Goal: Information Seeking & Learning: Learn about a topic

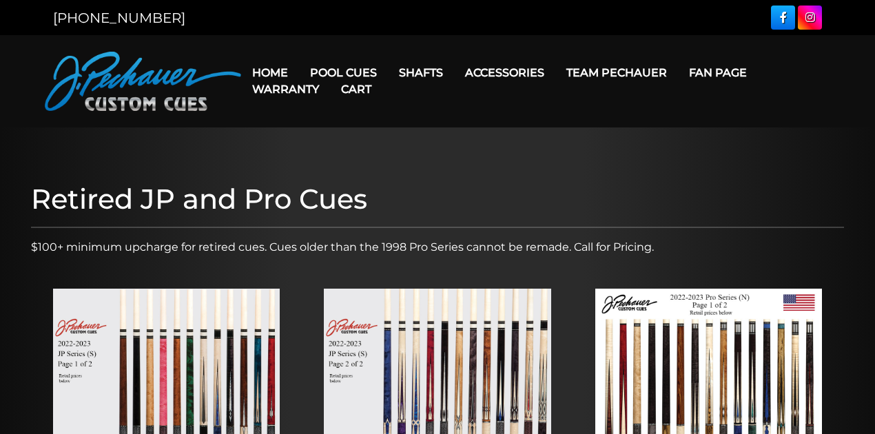
scroll to position [229, 0]
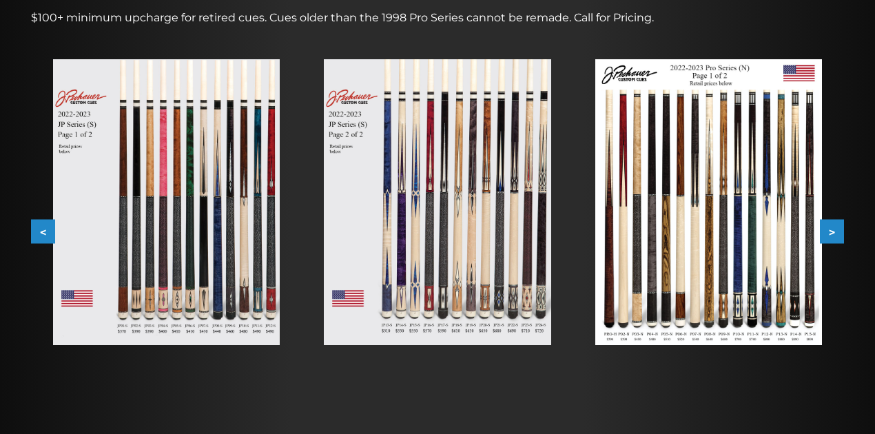
drag, startPoint x: 305, startPoint y: 351, endPoint x: 256, endPoint y: 384, distance: 59.6
click at [830, 238] on button ">" at bounding box center [832, 232] width 24 height 24
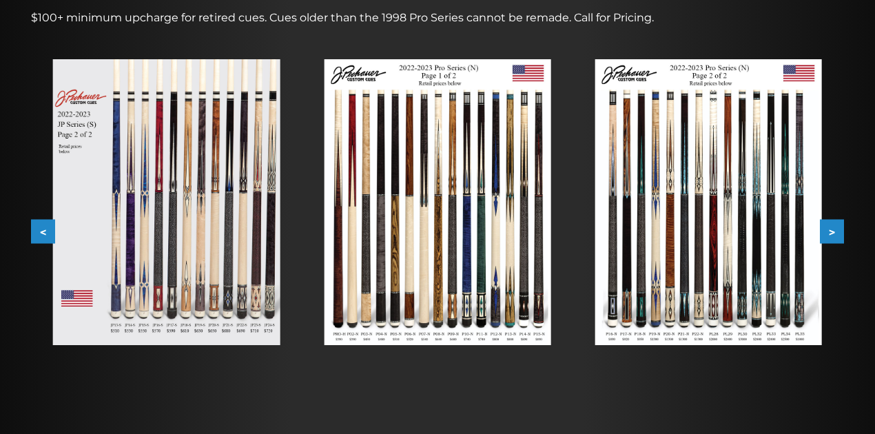
click at [830, 238] on button ">" at bounding box center [832, 232] width 24 height 24
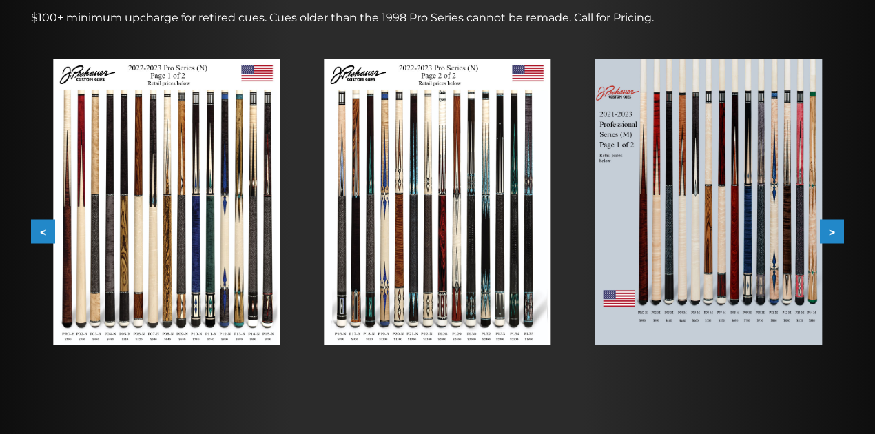
click at [830, 237] on button ">" at bounding box center [832, 232] width 24 height 24
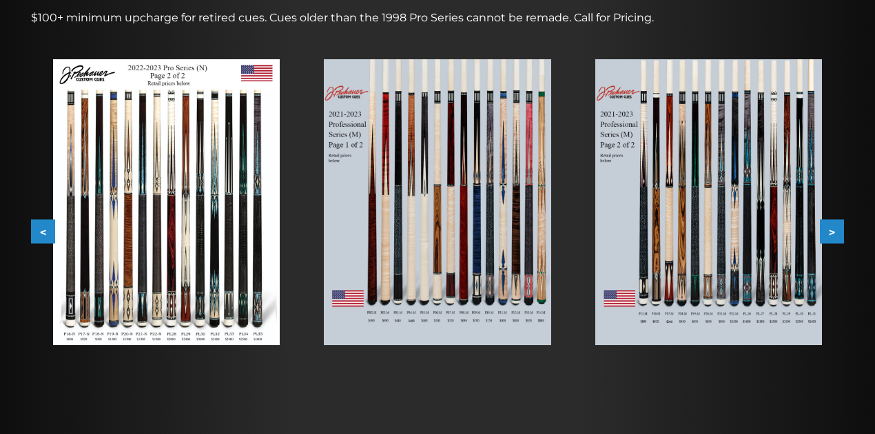
click at [830, 237] on button ">" at bounding box center [832, 232] width 24 height 24
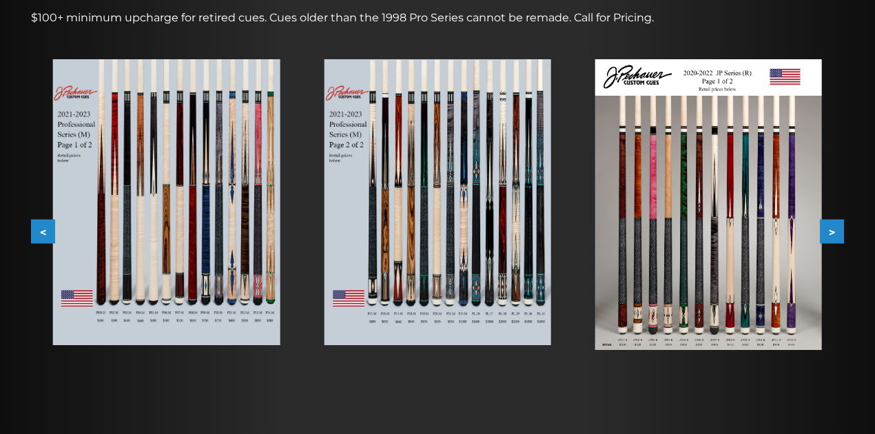
click at [829, 229] on button ">" at bounding box center [832, 232] width 24 height 24
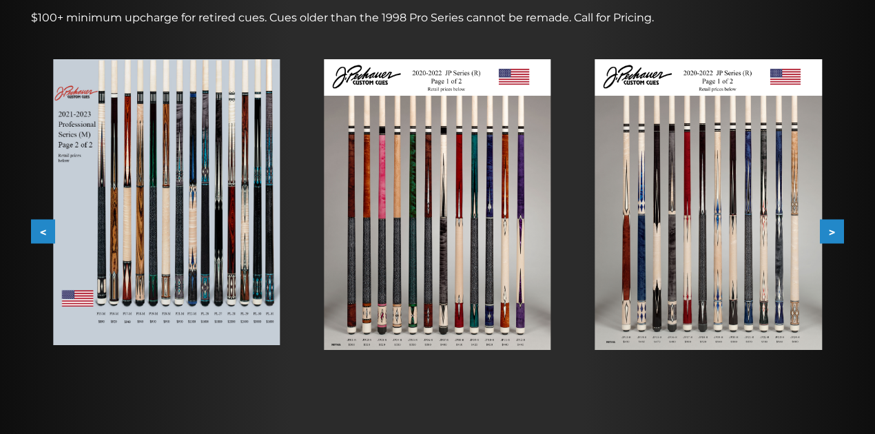
click at [831, 227] on button ">" at bounding box center [832, 232] width 24 height 24
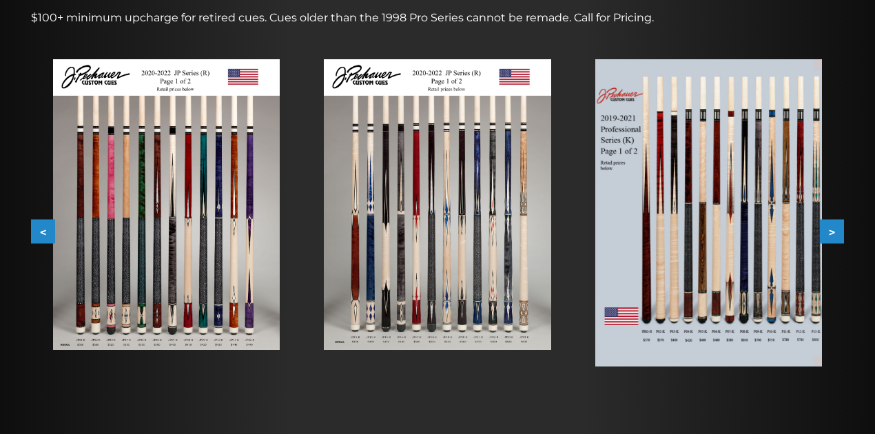
click at [831, 227] on button ">" at bounding box center [832, 232] width 24 height 24
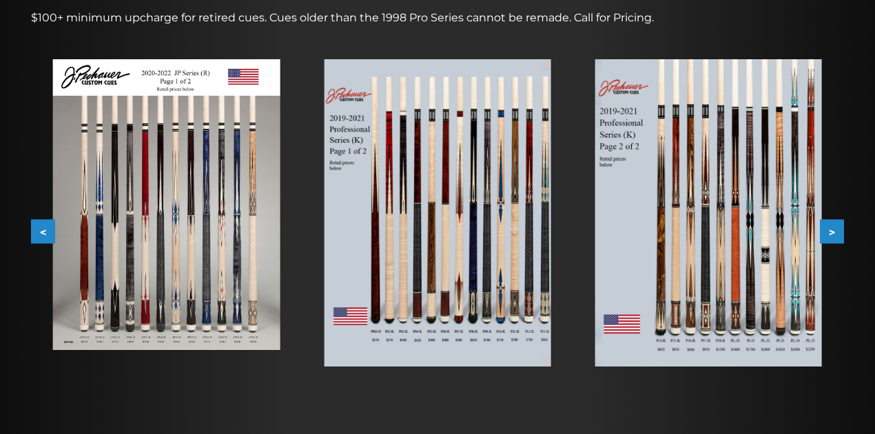
click at [831, 227] on button ">" at bounding box center [832, 232] width 24 height 24
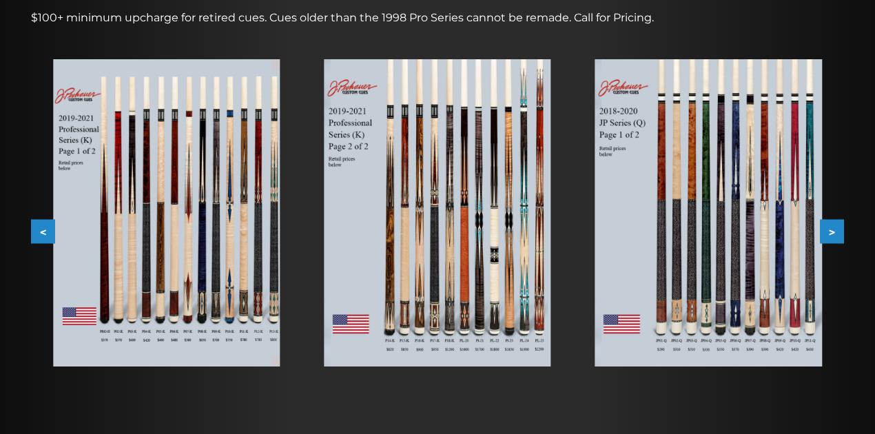
click at [831, 227] on button ">" at bounding box center [832, 232] width 24 height 24
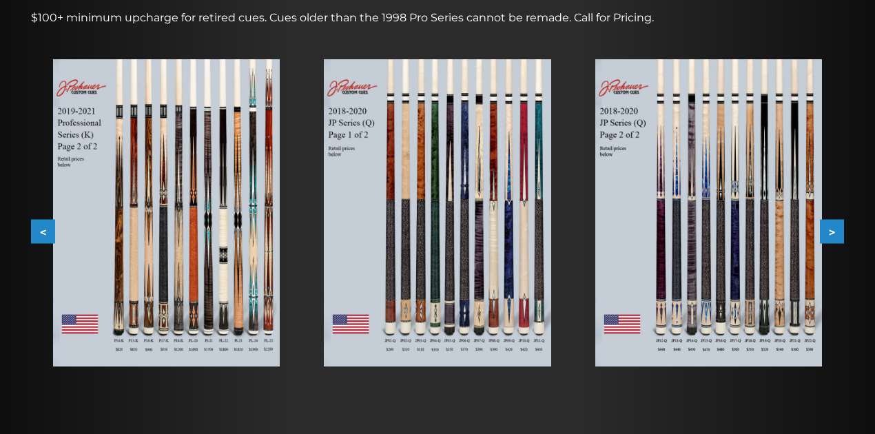
drag, startPoint x: 831, startPoint y: 227, endPoint x: 852, endPoint y: 274, distance: 50.6
click at [852, 274] on div at bounding box center [437, 189] width 875 height 583
drag, startPoint x: 833, startPoint y: 238, endPoint x: 843, endPoint y: 274, distance: 37.9
click at [843, 274] on div at bounding box center [708, 212] width 271 height 351
click at [833, 238] on button ">" at bounding box center [832, 232] width 24 height 24
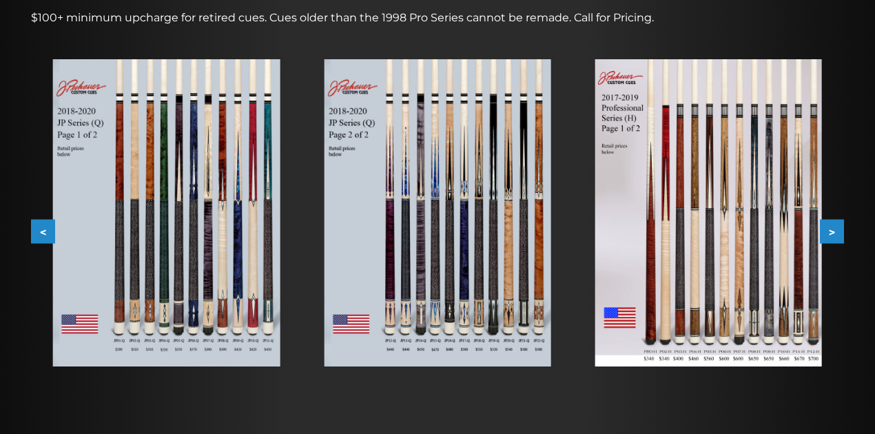
click at [833, 237] on button ">" at bounding box center [832, 232] width 24 height 24
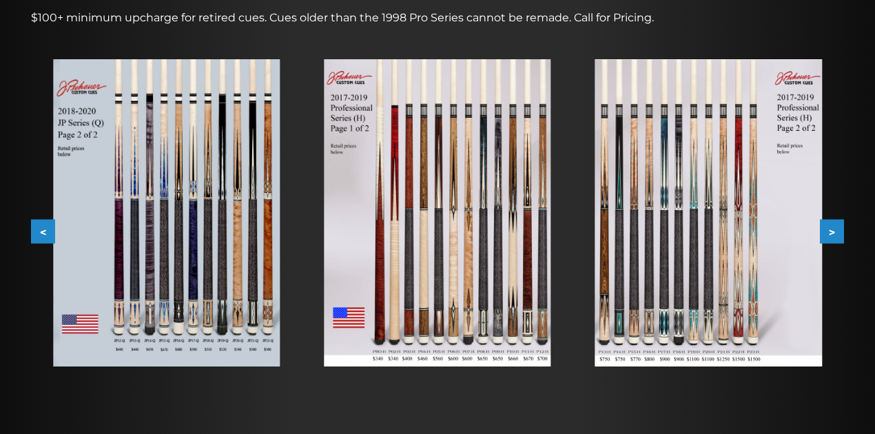
click at [832, 234] on button ">" at bounding box center [832, 232] width 24 height 24
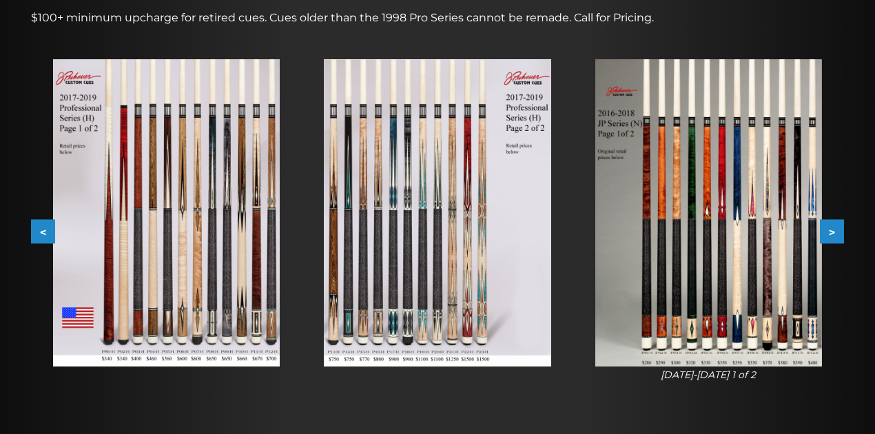
click at [832, 234] on button ">" at bounding box center [832, 232] width 24 height 24
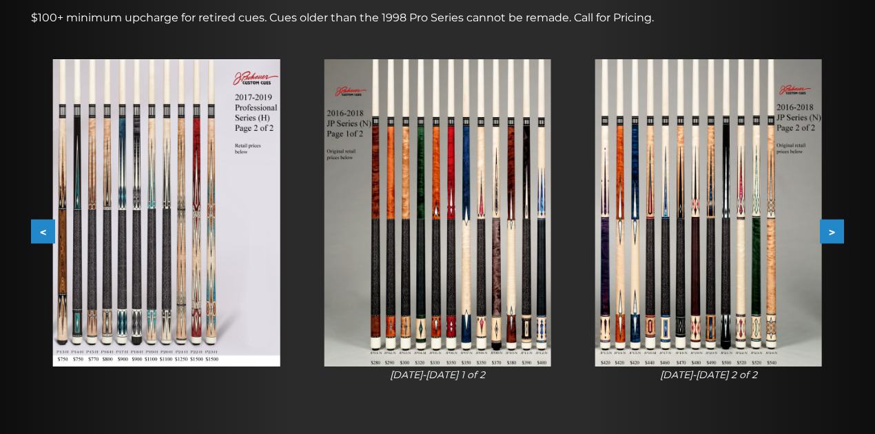
click at [832, 234] on button ">" at bounding box center [832, 232] width 24 height 24
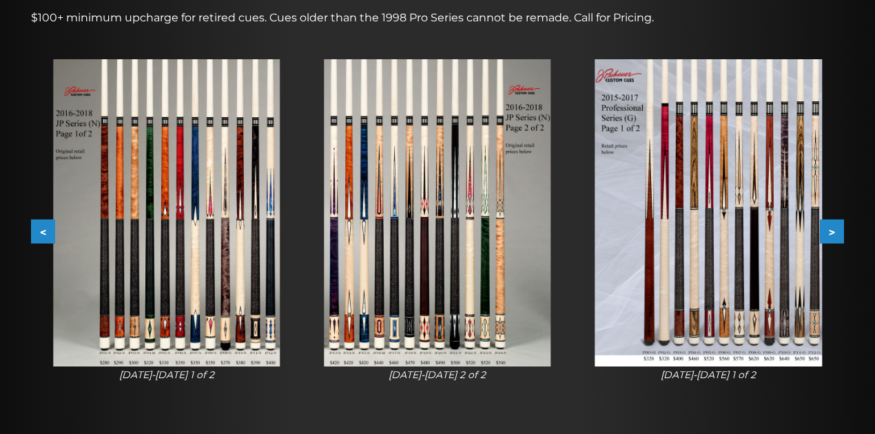
click at [832, 233] on button ">" at bounding box center [832, 232] width 24 height 24
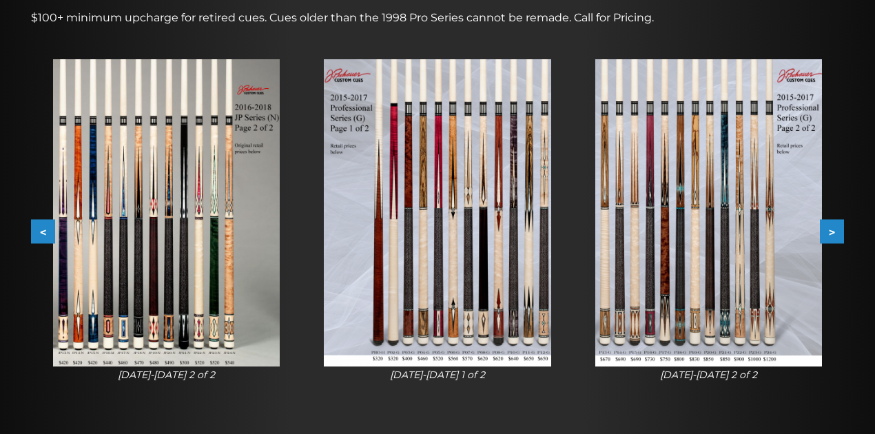
click at [832, 233] on button ">" at bounding box center [832, 232] width 24 height 24
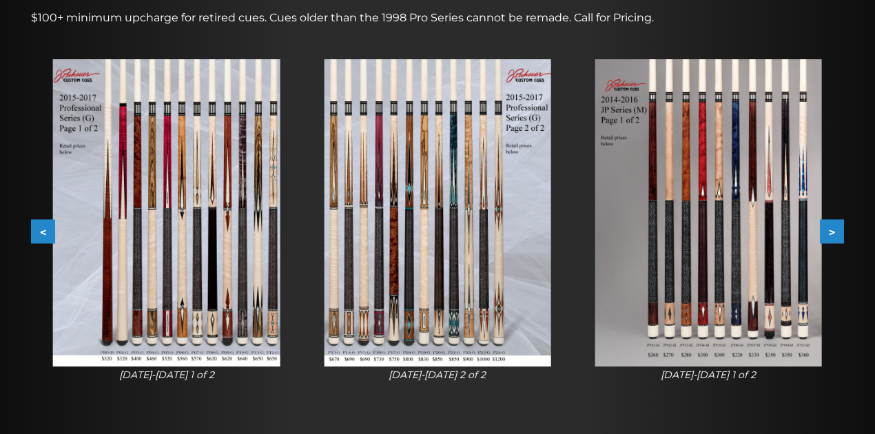
click at [836, 231] on button ">" at bounding box center [832, 232] width 24 height 24
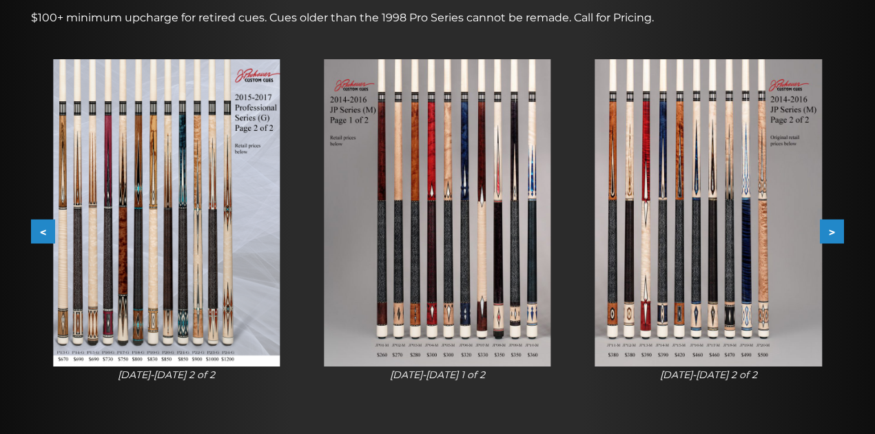
click at [839, 231] on button ">" at bounding box center [832, 232] width 24 height 24
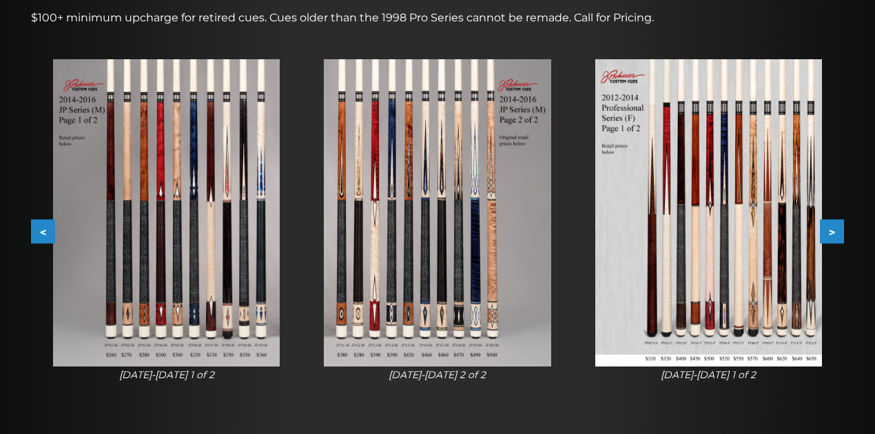
click at [839, 231] on button ">" at bounding box center [832, 232] width 24 height 24
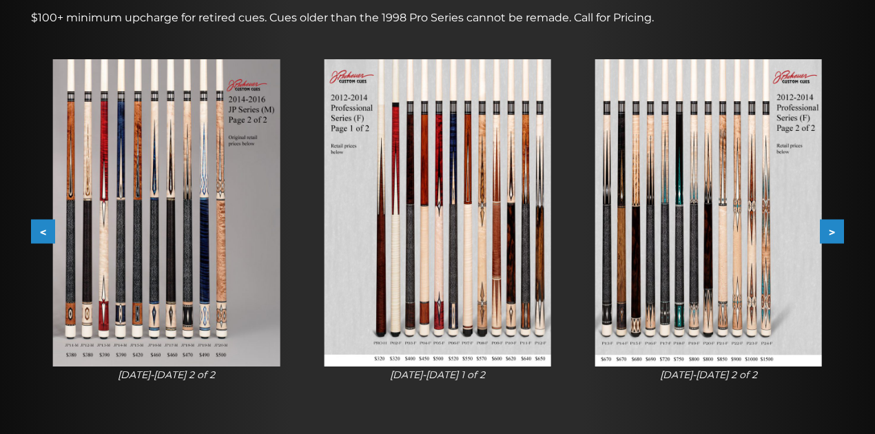
click at [843, 236] on button ">" at bounding box center [832, 232] width 24 height 24
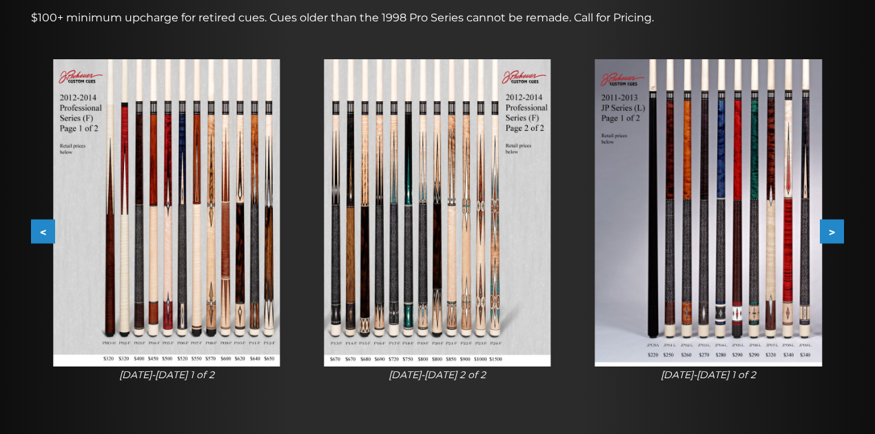
click at [843, 236] on button ">" at bounding box center [832, 232] width 24 height 24
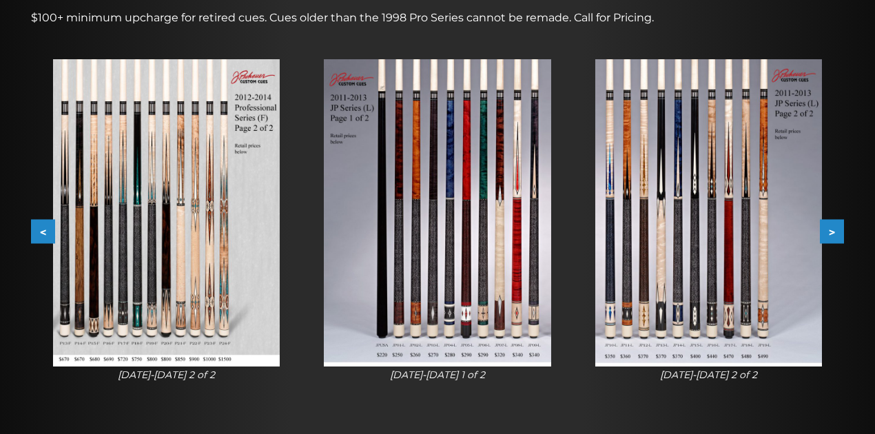
click at [843, 236] on button ">" at bounding box center [832, 232] width 24 height 24
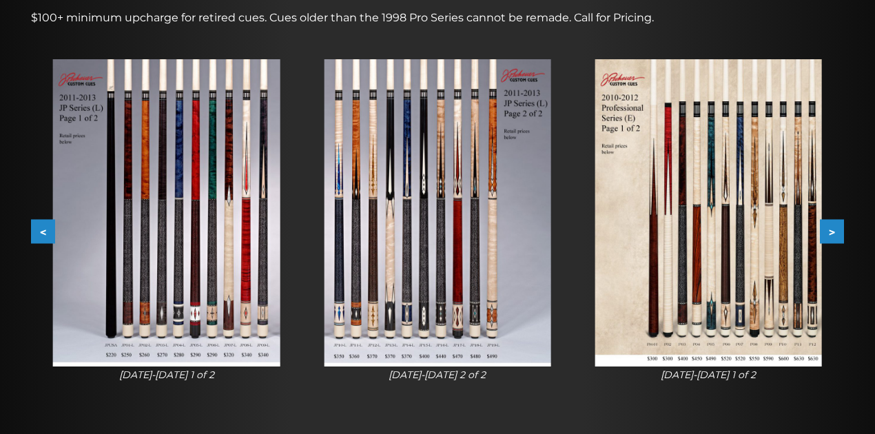
click at [839, 236] on button ">" at bounding box center [832, 232] width 24 height 24
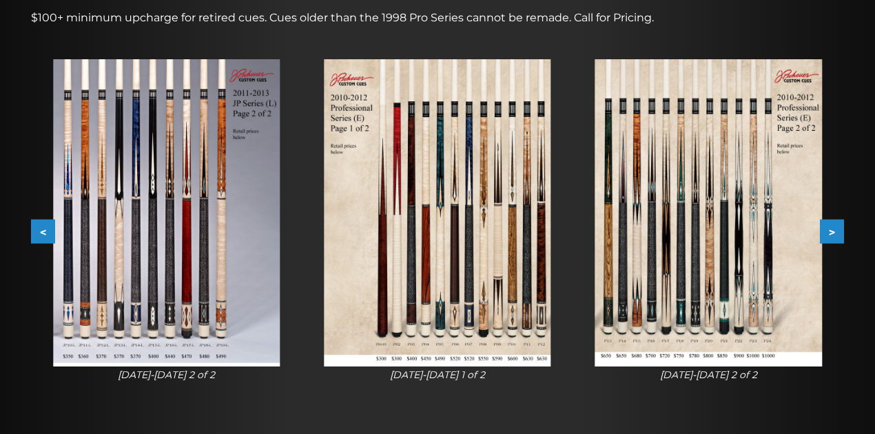
click at [839, 236] on button ">" at bounding box center [832, 232] width 24 height 24
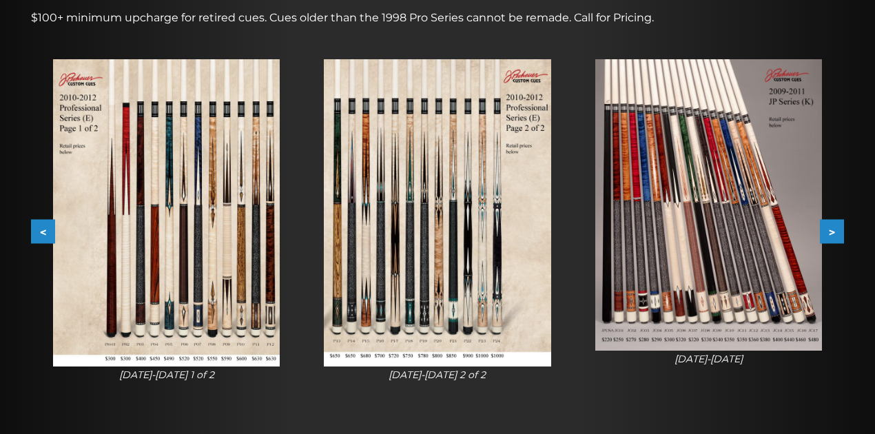
click at [839, 236] on button ">" at bounding box center [832, 232] width 24 height 24
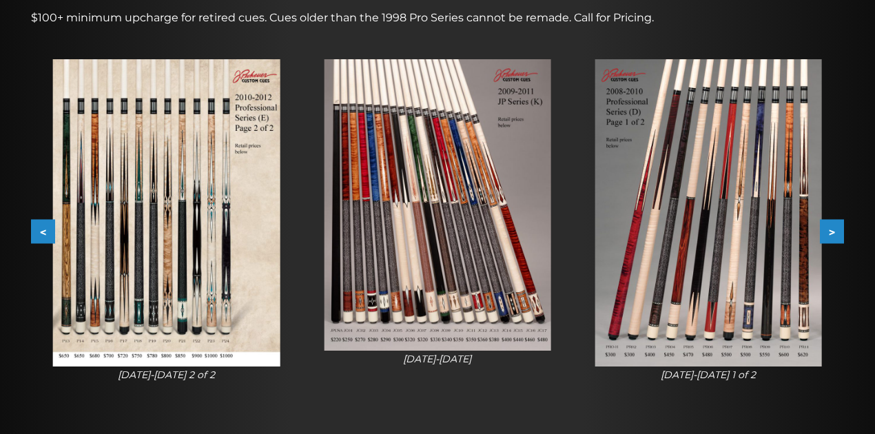
click at [834, 234] on button ">" at bounding box center [832, 232] width 24 height 24
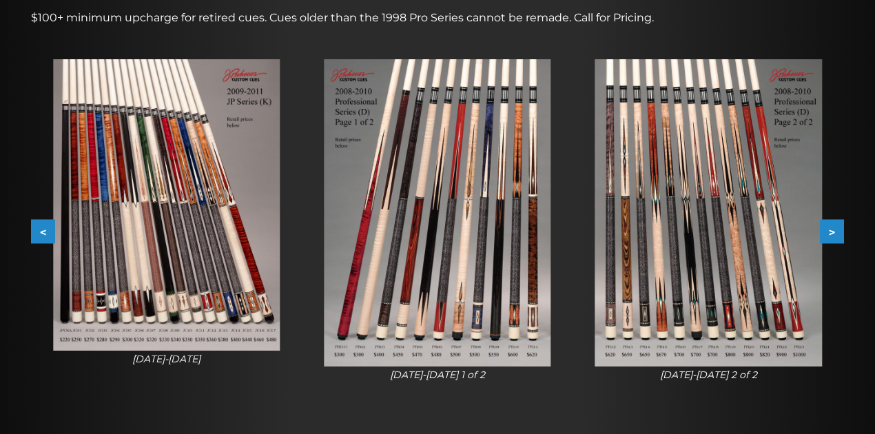
drag, startPoint x: 827, startPoint y: 247, endPoint x: 827, endPoint y: 266, distance: 19.3
click at [827, 266] on div "[DATE]-[DATE] 2 of 2" at bounding box center [708, 221] width 271 height 368
drag, startPoint x: 828, startPoint y: 249, endPoint x: 829, endPoint y: 241, distance: 7.6
click at [829, 241] on div "< > slide 30 to 32 of 53 [DATE]-[DATE] 1 of 2 [DATE]-[DATE] 2 of 2 [DATE]-[DATE…" at bounding box center [437, 231] width 813 height 389
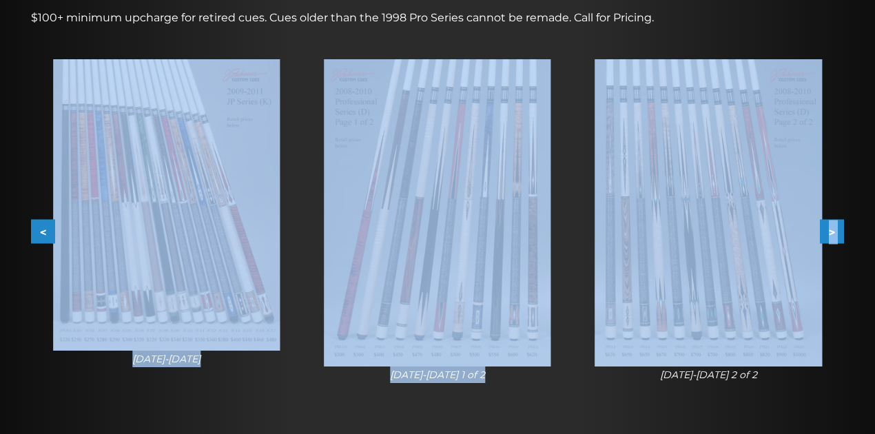
click at [847, 267] on div "Retired JP and Pro Cues $100+ minimum upcharge for retired cues. Cues older tha…" at bounding box center [437, 189] width 827 height 486
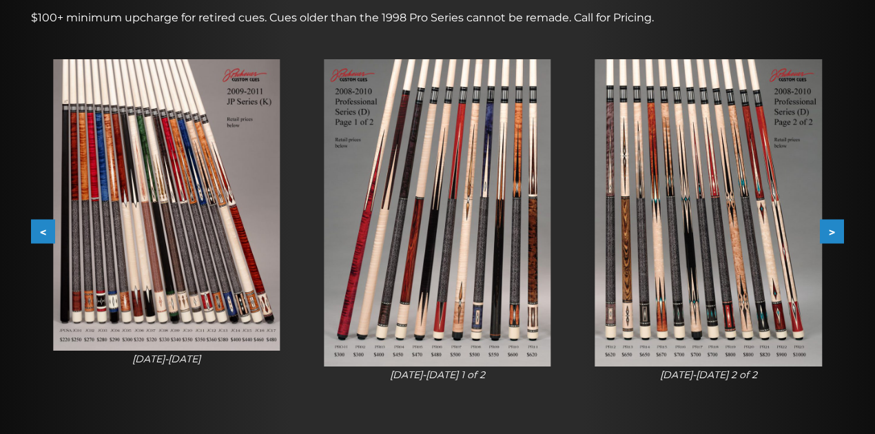
click at [838, 239] on button ">" at bounding box center [832, 232] width 24 height 24
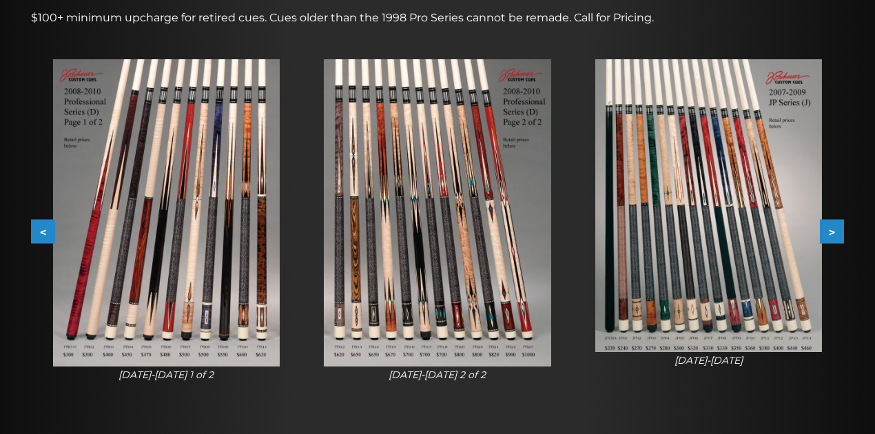
click at [838, 239] on button ">" at bounding box center [832, 232] width 24 height 24
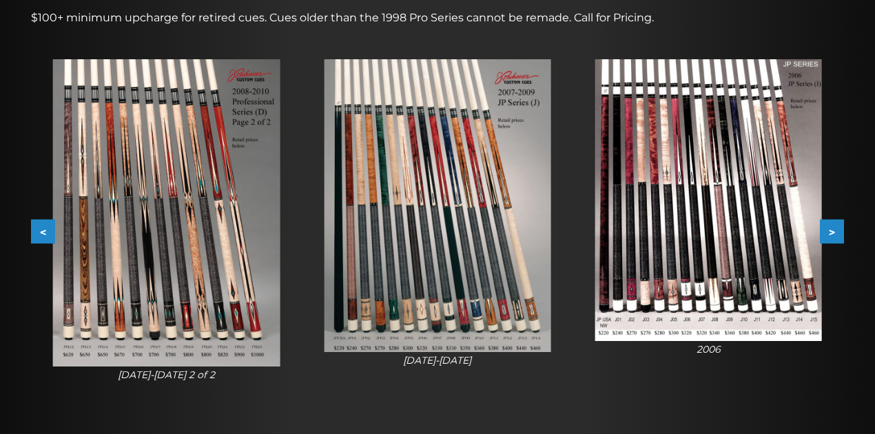
click at [838, 244] on div "2006" at bounding box center [708, 208] width 271 height 342
click at [828, 233] on button ">" at bounding box center [832, 232] width 24 height 24
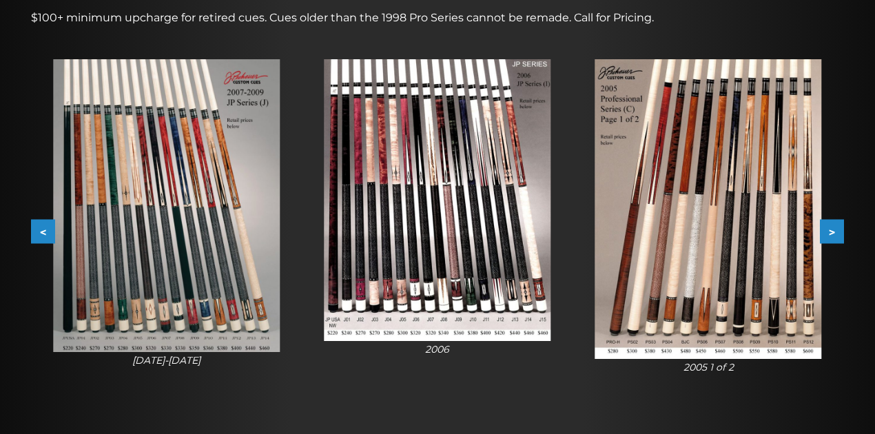
click at [824, 229] on button ">" at bounding box center [832, 232] width 24 height 24
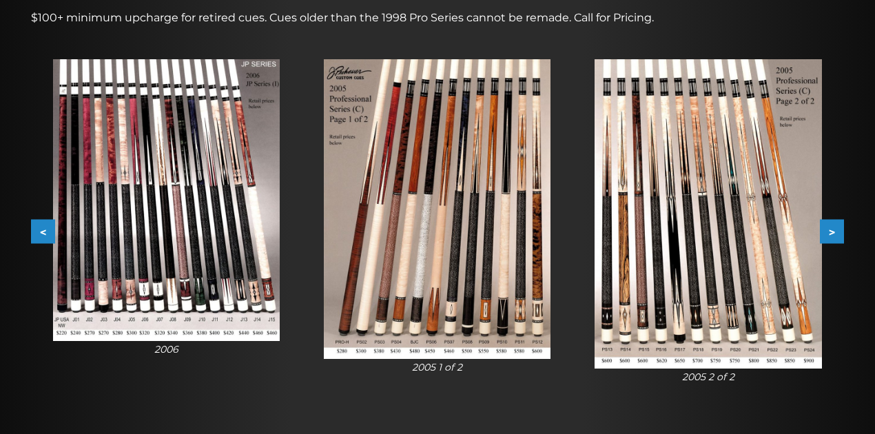
click at [824, 238] on button ">" at bounding box center [832, 232] width 24 height 24
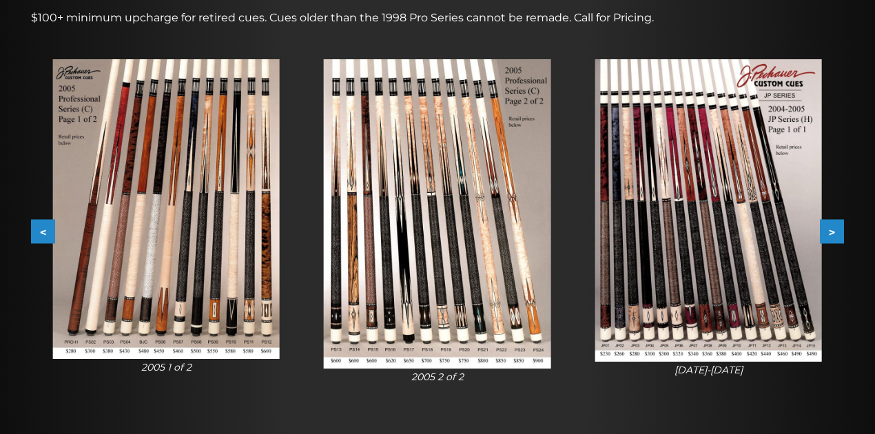
click at [823, 231] on button ">" at bounding box center [832, 232] width 24 height 24
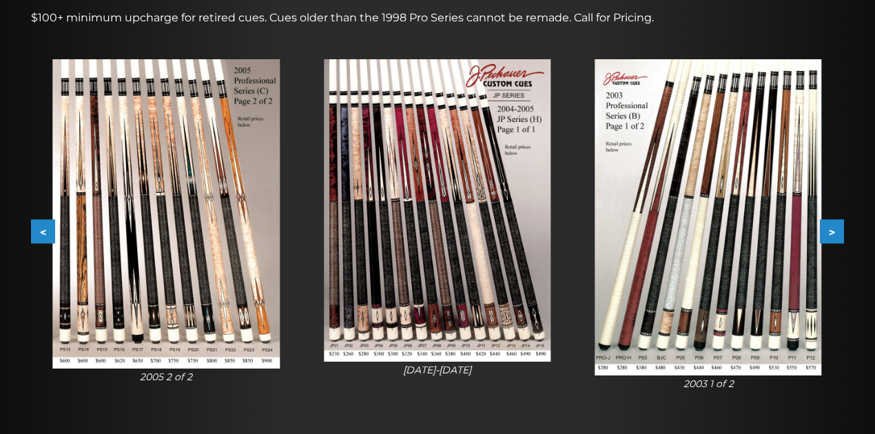
click at [821, 243] on button ">" at bounding box center [832, 232] width 24 height 24
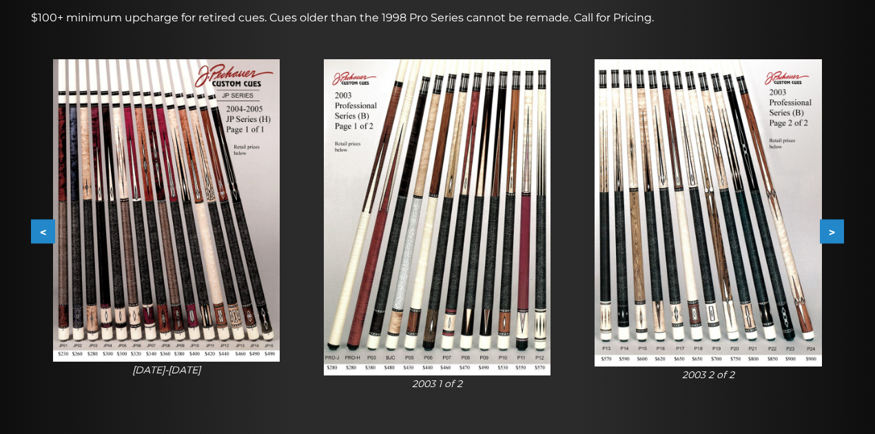
click at [834, 228] on button ">" at bounding box center [832, 232] width 24 height 24
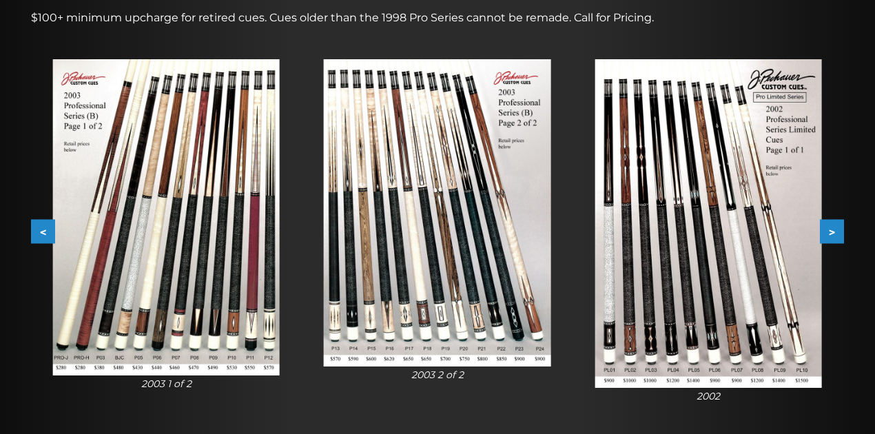
click at [828, 233] on button ">" at bounding box center [832, 232] width 24 height 24
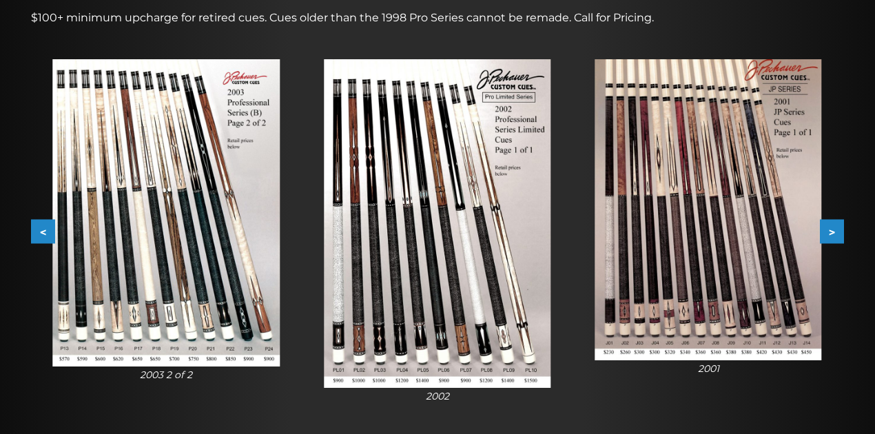
drag, startPoint x: 825, startPoint y: 234, endPoint x: 848, endPoint y: 252, distance: 29.5
click at [852, 265] on div at bounding box center [437, 189] width 875 height 583
click at [833, 234] on button ">" at bounding box center [832, 232] width 24 height 24
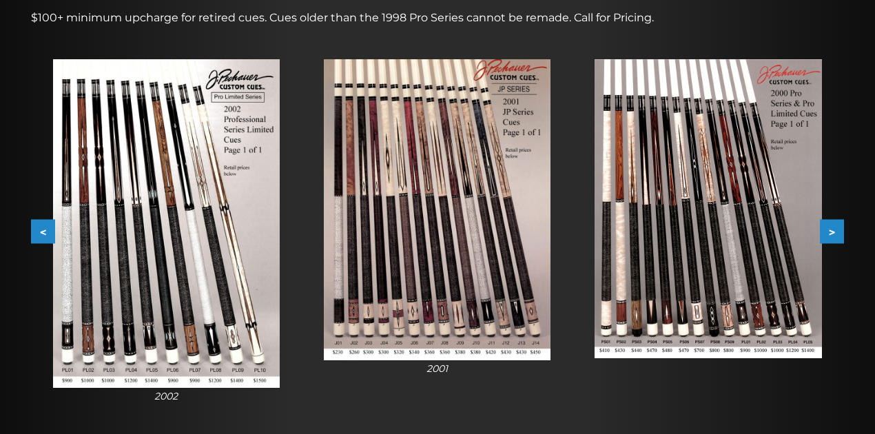
click at [832, 233] on button ">" at bounding box center [832, 232] width 24 height 24
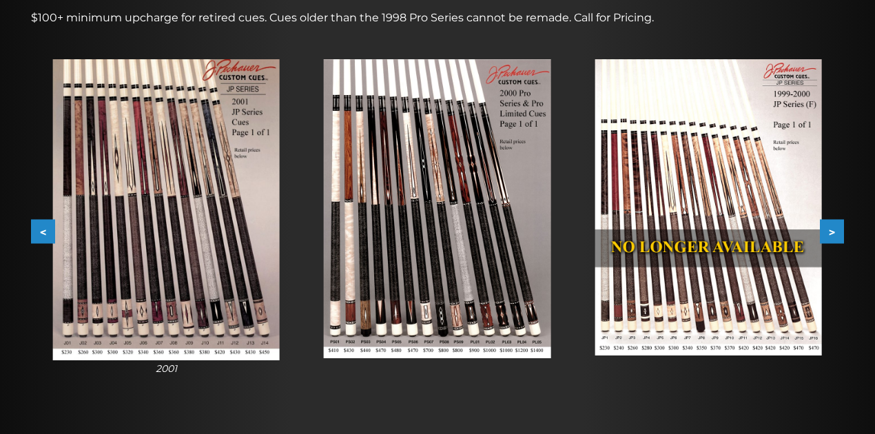
click at [831, 234] on button ">" at bounding box center [832, 232] width 24 height 24
